Goal: Browse casually

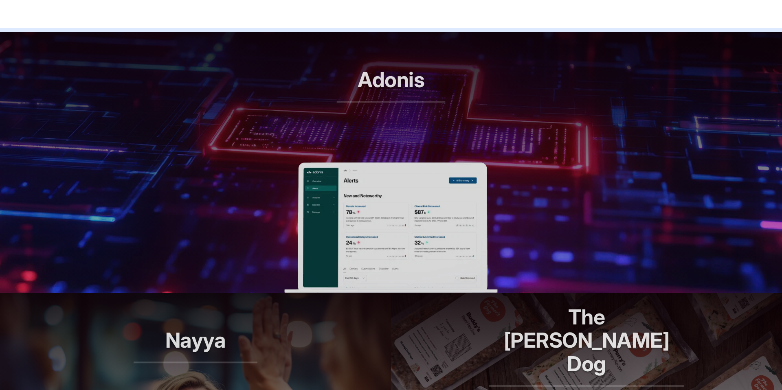
scroll to position [311, 0]
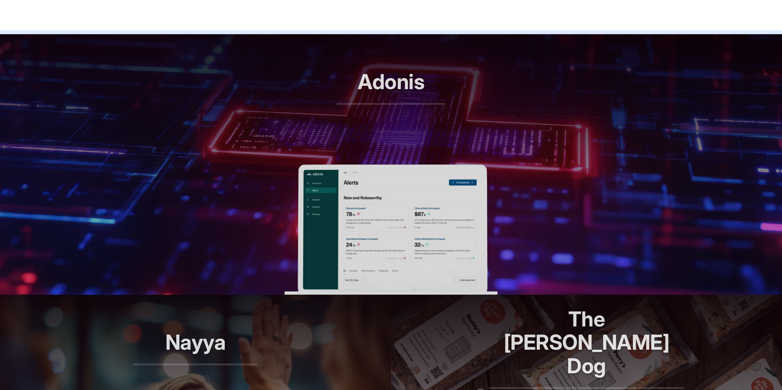
click at [262, 162] on header "Adonis RCM automation, reimagined" at bounding box center [391, 99] width 782 height 130
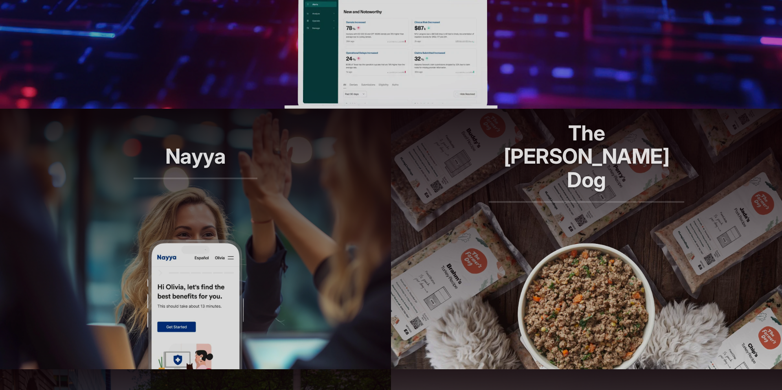
scroll to position [503, 0]
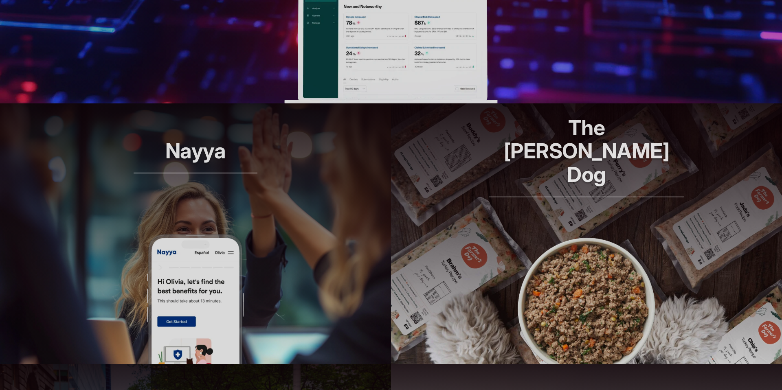
click at [413, 179] on header "The [PERSON_NAME] Dog Longer lives, one bowl at a time." at bounding box center [586, 168] width 391 height 130
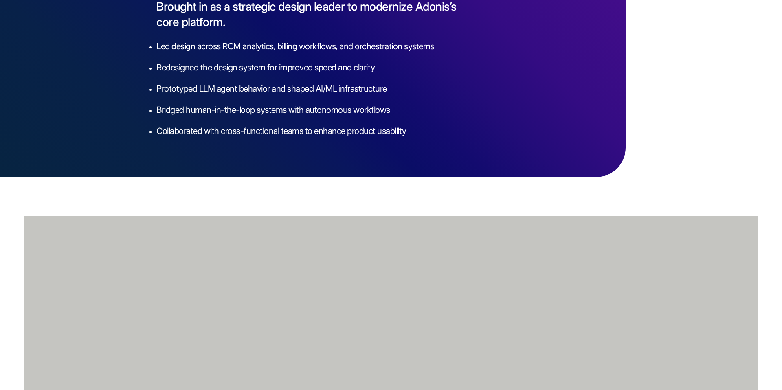
scroll to position [1452, 0]
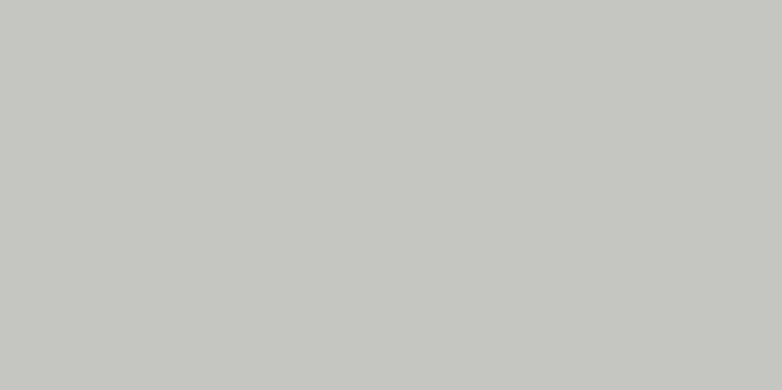
scroll to position [2650, 0]
